Goal: Task Accomplishment & Management: Use online tool/utility

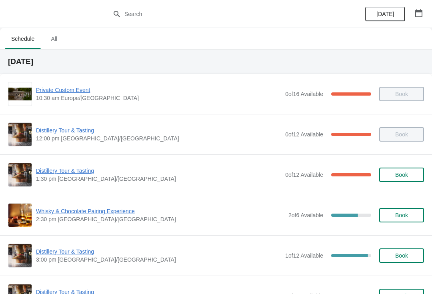
click at [76, 213] on span "Whisky & Chocolate Pairing Experience" at bounding box center [160, 211] width 249 height 8
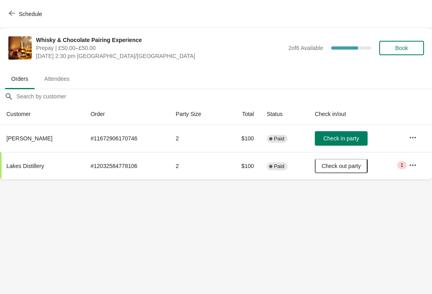
click at [353, 137] on span "Check in party" at bounding box center [341, 138] width 36 height 6
click at [13, 14] on icon "button" at bounding box center [12, 13] width 6 height 6
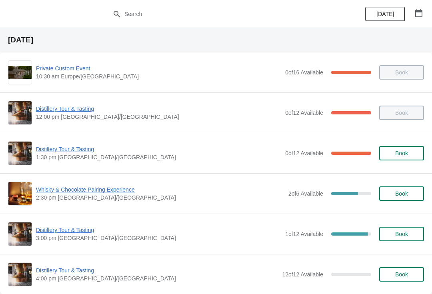
scroll to position [23, 0]
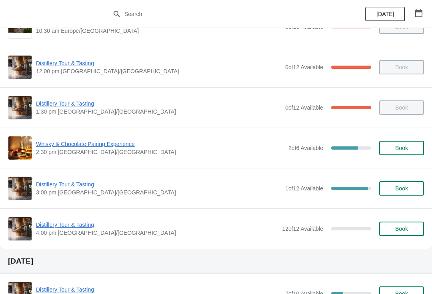
scroll to position [85, 0]
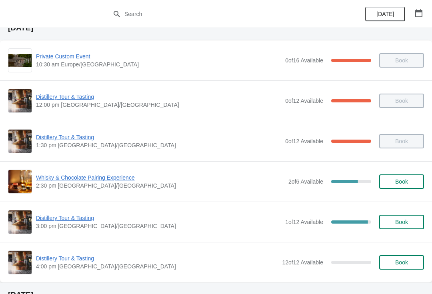
scroll to position [36, 0]
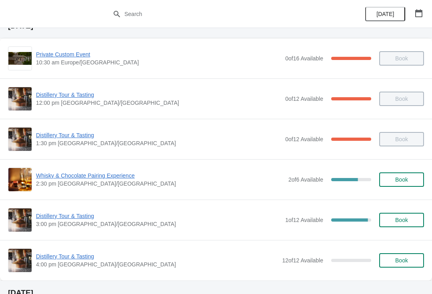
click at [54, 218] on span "Distillery Tour & Tasting" at bounding box center [158, 216] width 245 height 8
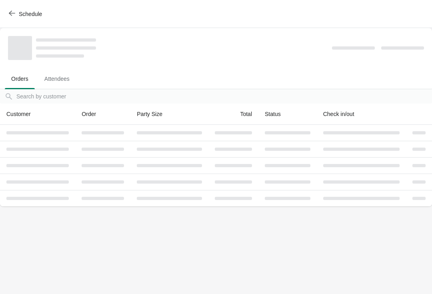
scroll to position [0, 0]
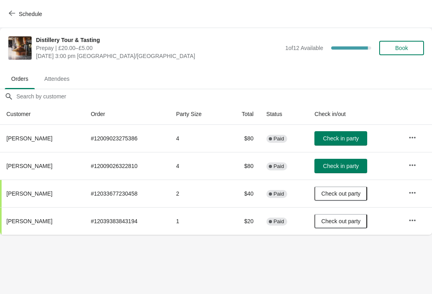
click at [16, 15] on span "Schedule" at bounding box center [26, 14] width 32 height 8
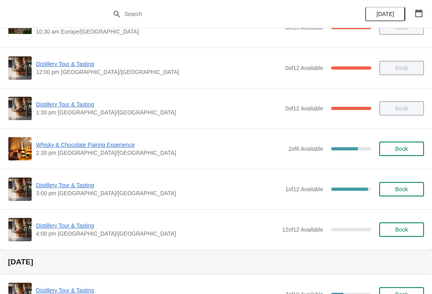
scroll to position [67, 0]
